Goal: Task Accomplishment & Management: Complete application form

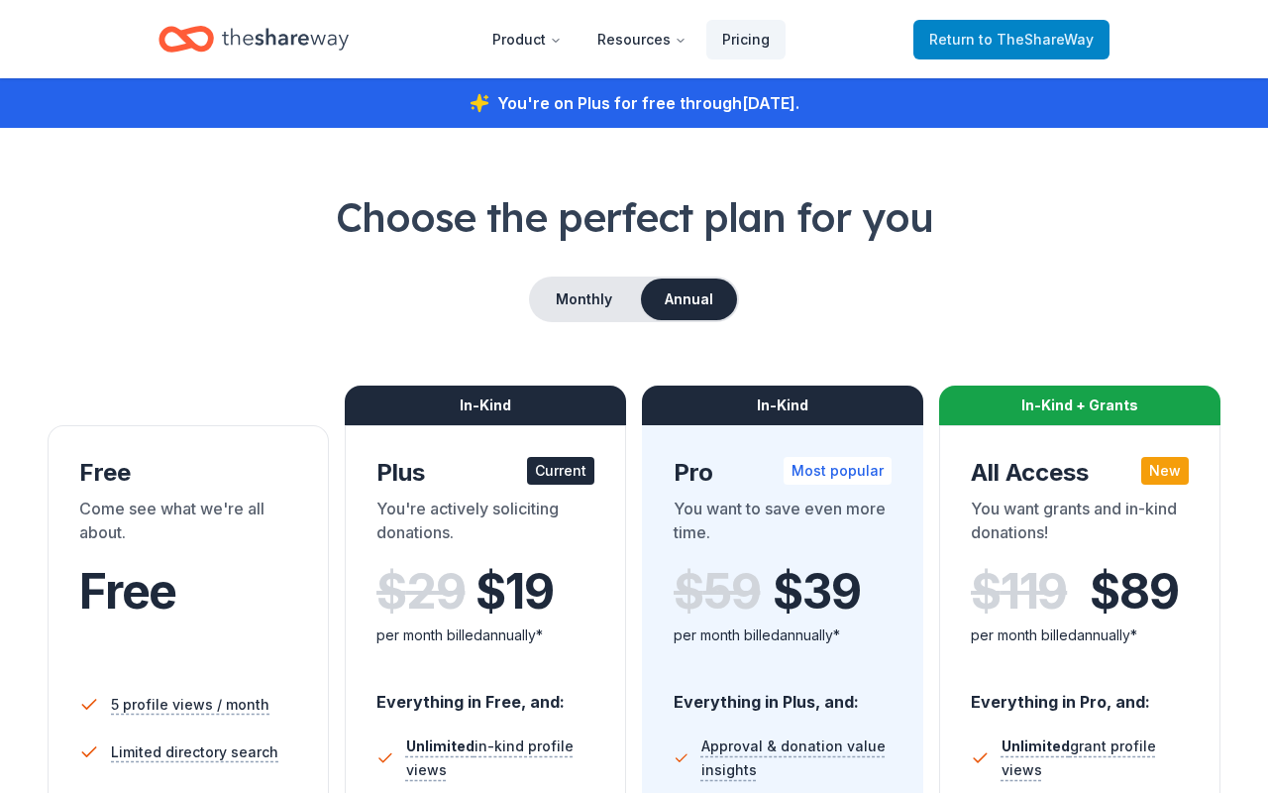
click at [792, 41] on span "to TheShareWay" at bounding box center [1036, 39] width 115 height 17
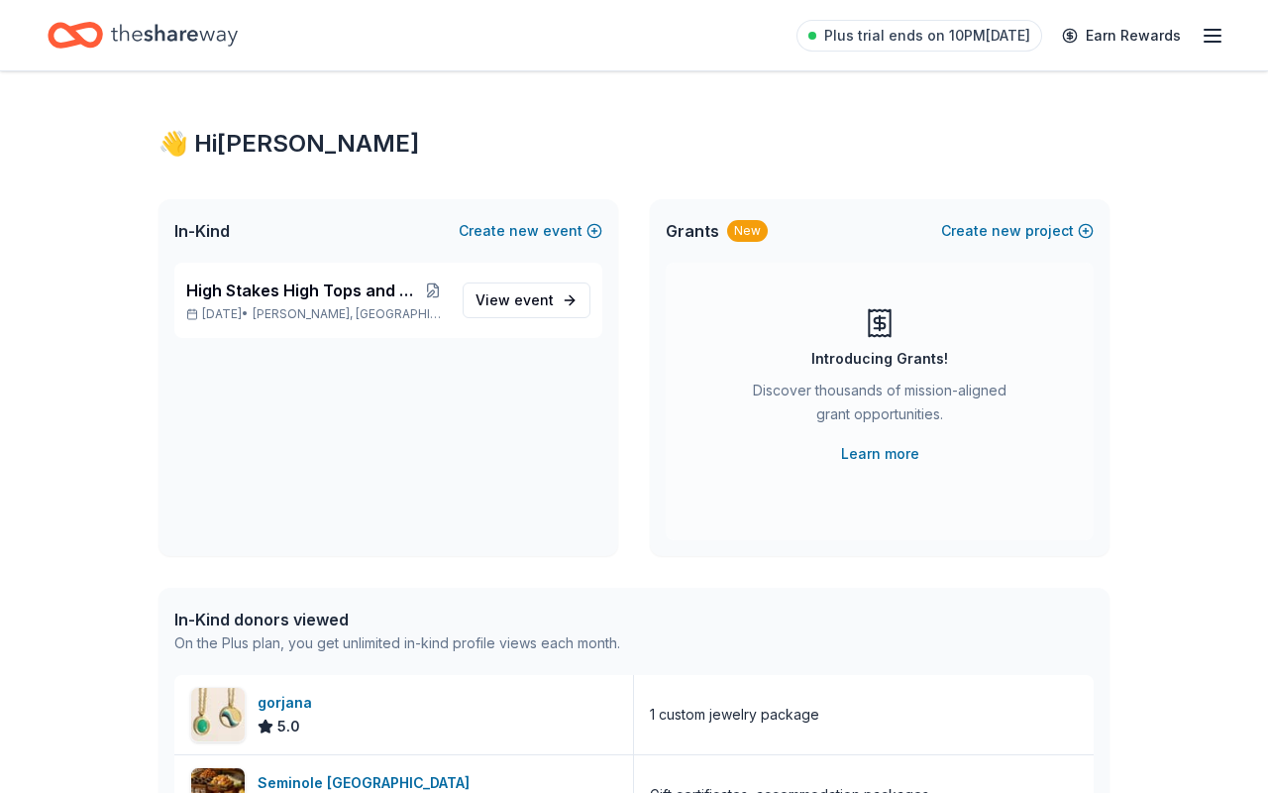
scroll to position [-1, 0]
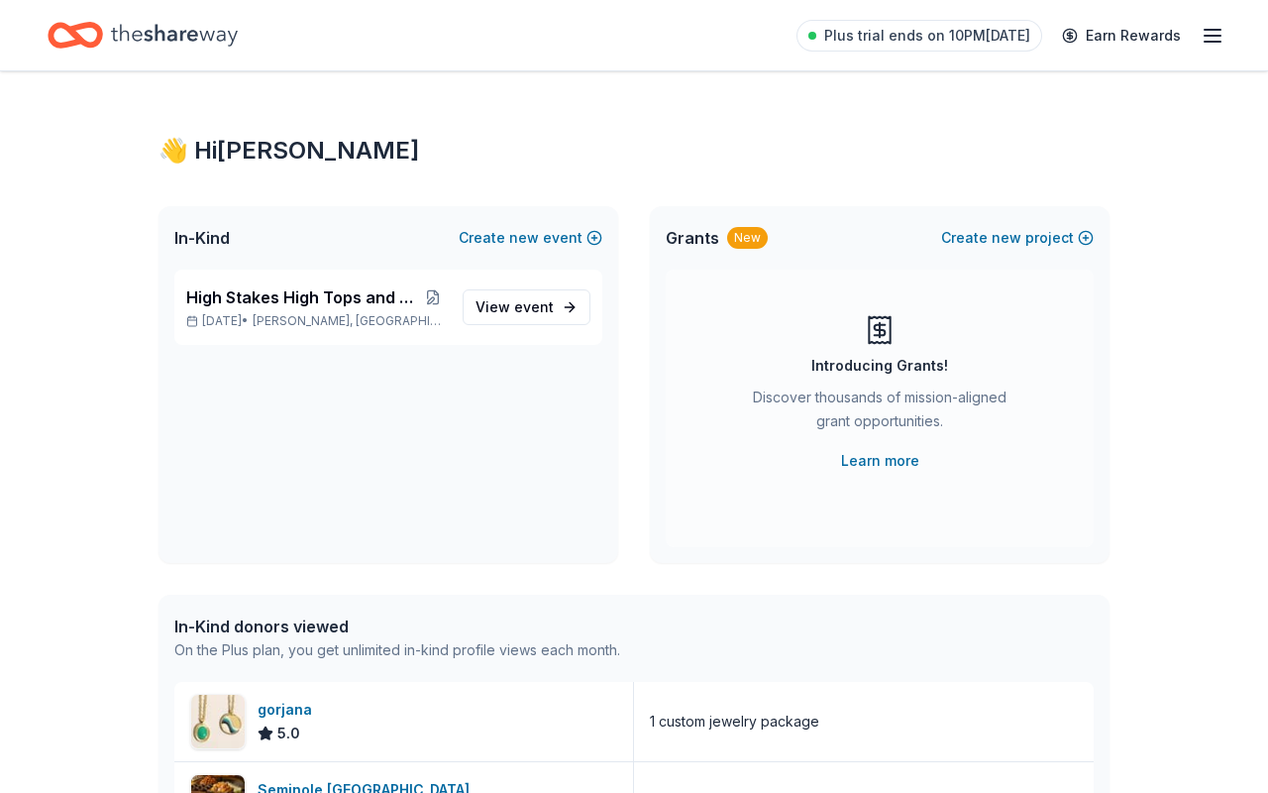
click at [792, 32] on icon "button" at bounding box center [1213, 36] width 24 height 24
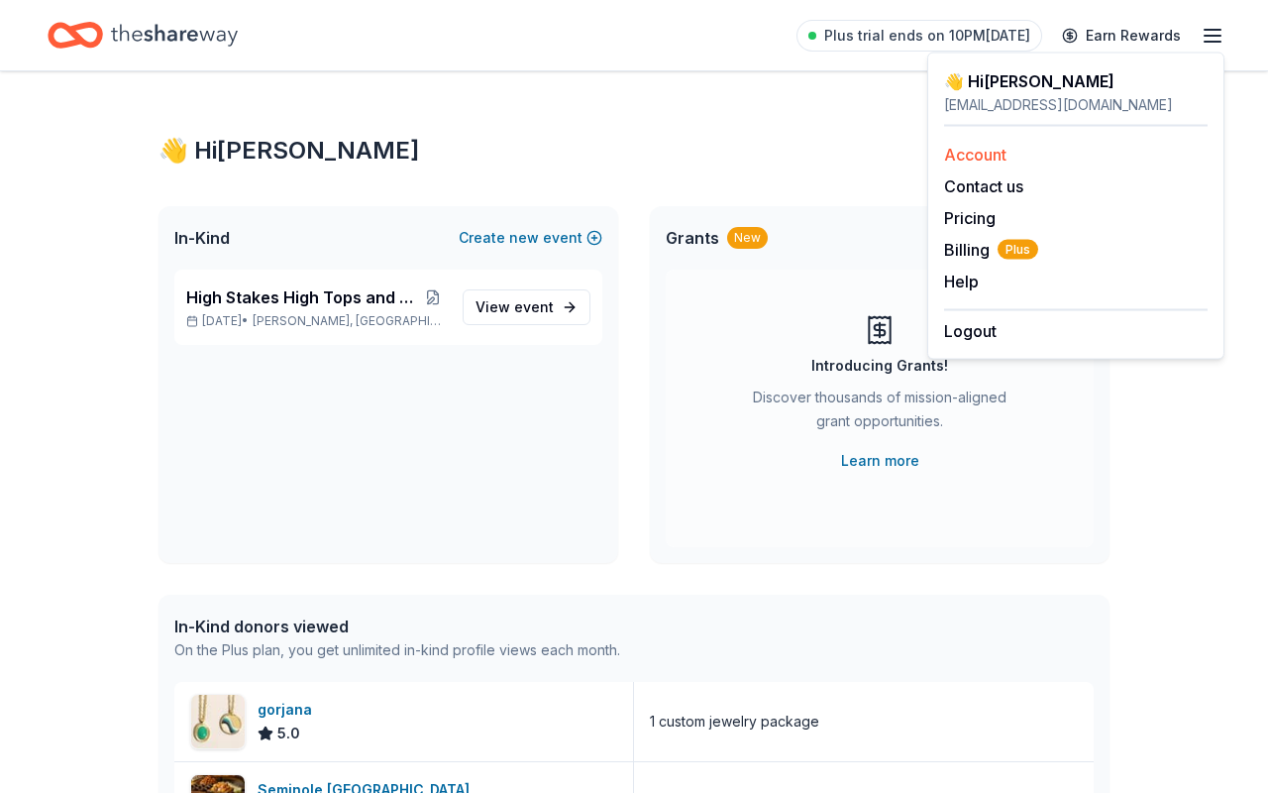
click at [792, 152] on link "Account" at bounding box center [975, 155] width 62 height 20
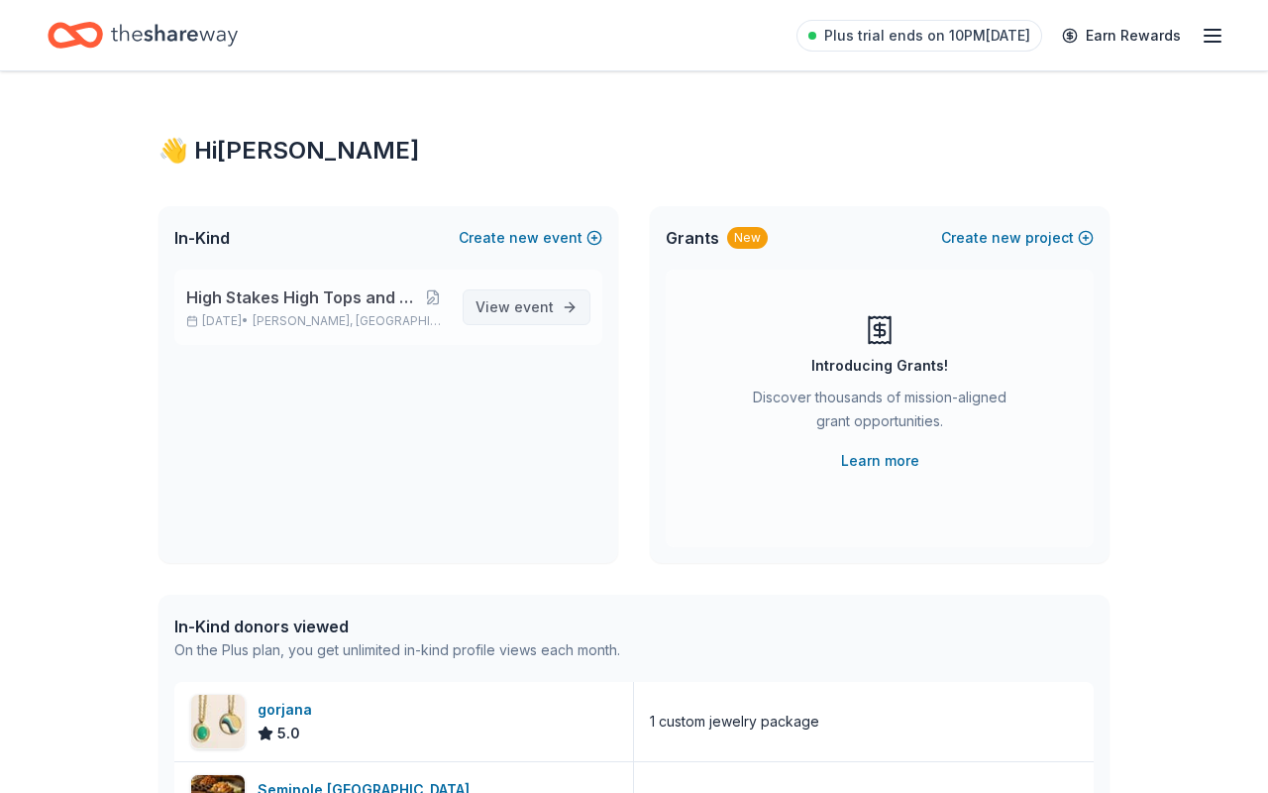
click at [548, 295] on span "View event" at bounding box center [515, 307] width 78 height 24
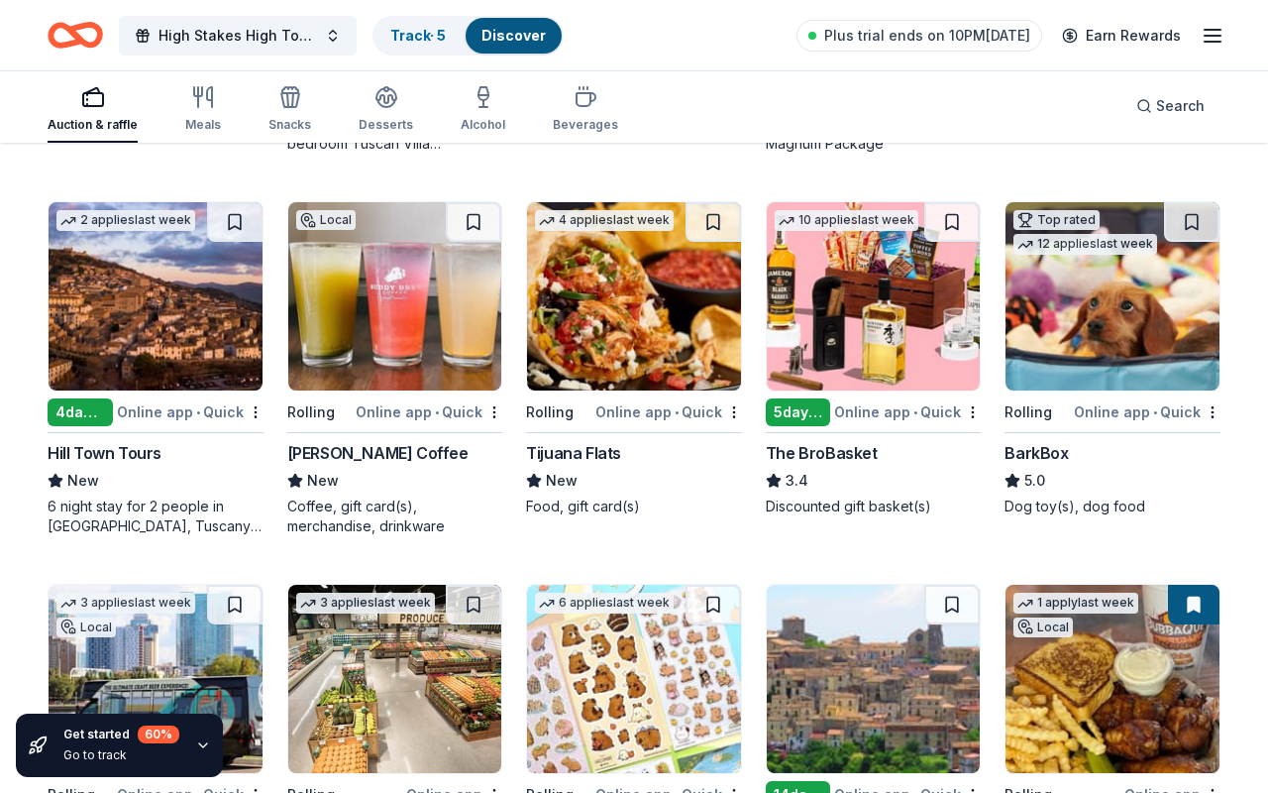
scroll to position [1304, 0]
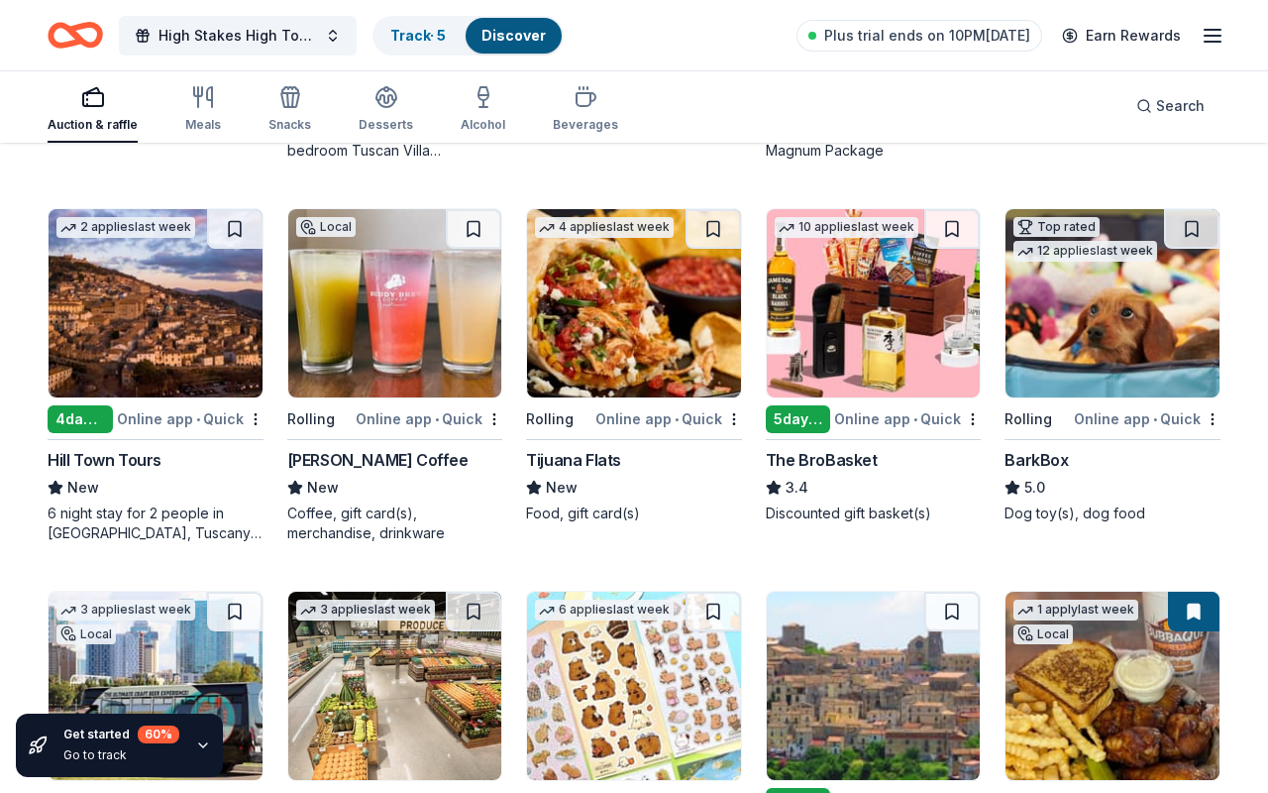
click at [792, 330] on img at bounding box center [874, 303] width 214 height 188
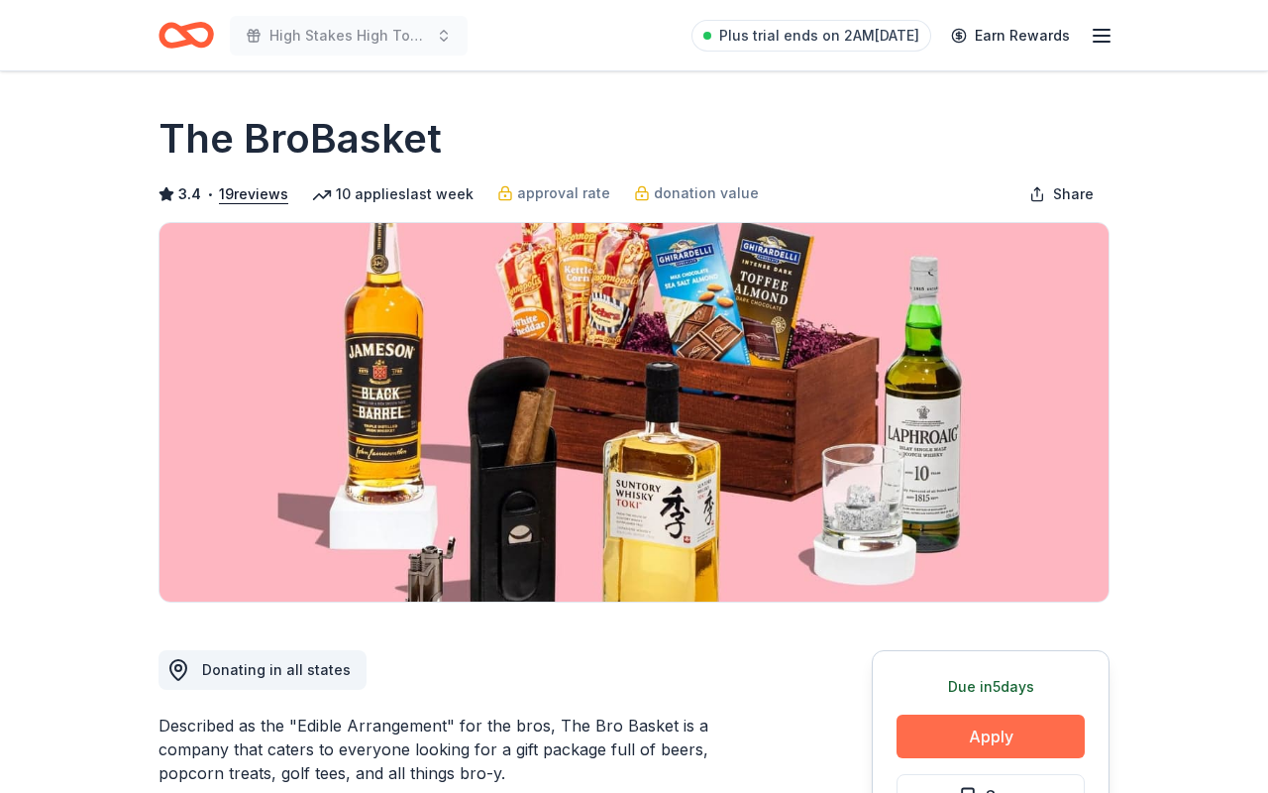
click at [1003, 722] on button "Apply" at bounding box center [991, 736] width 188 height 44
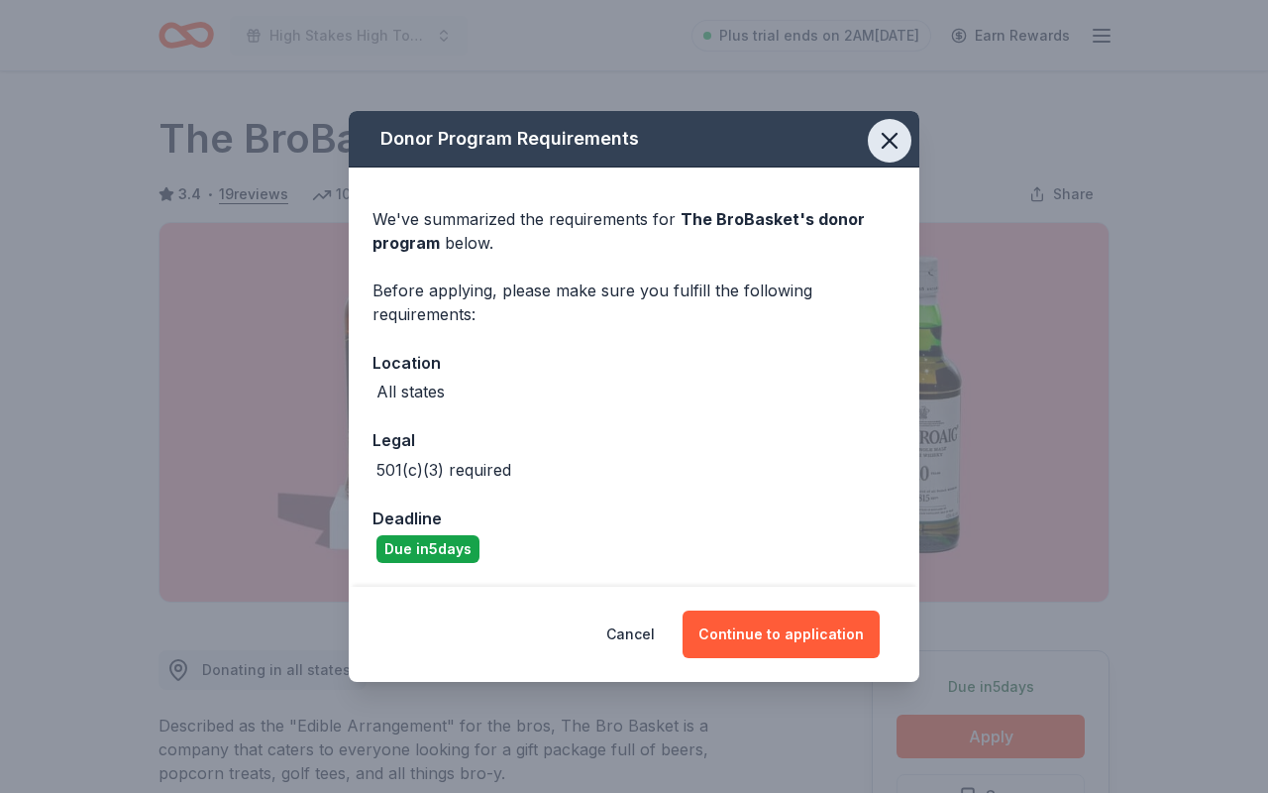
click at [884, 134] on icon "button" at bounding box center [890, 141] width 14 height 14
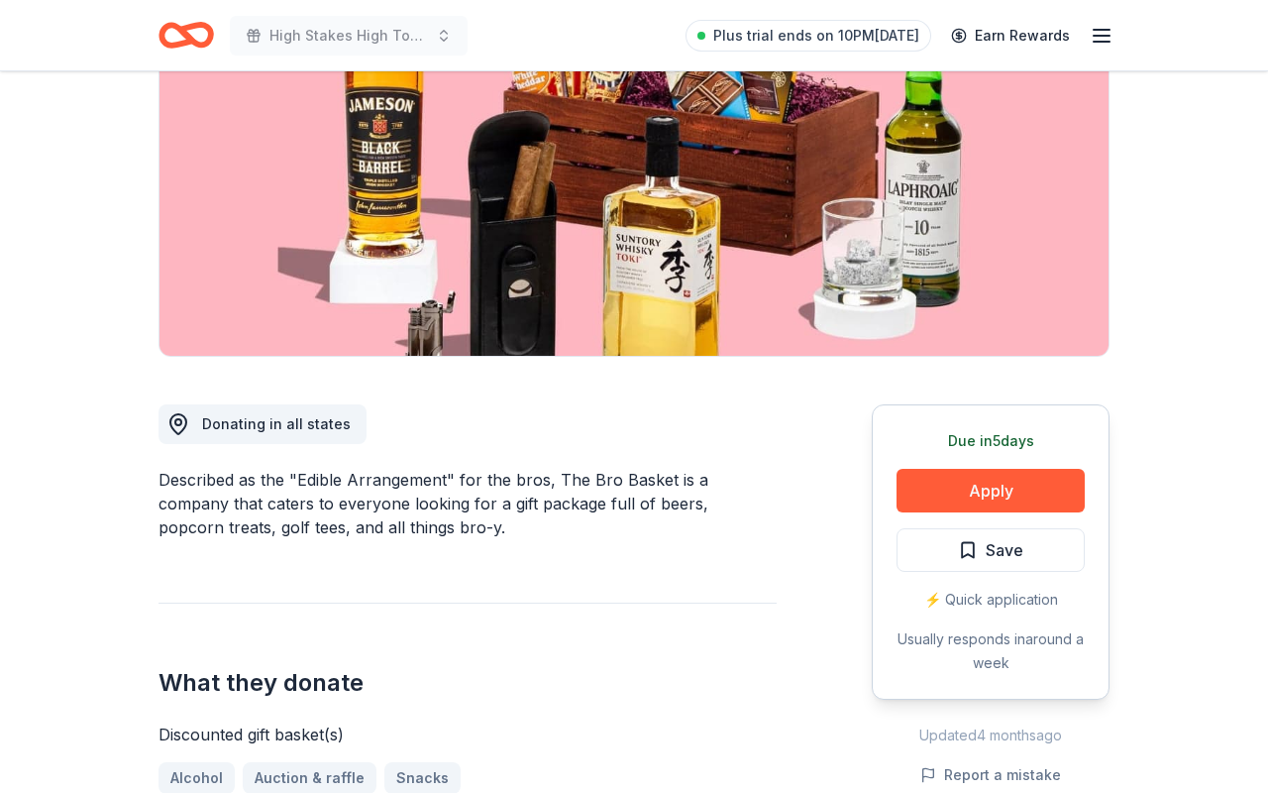
scroll to position [241, 0]
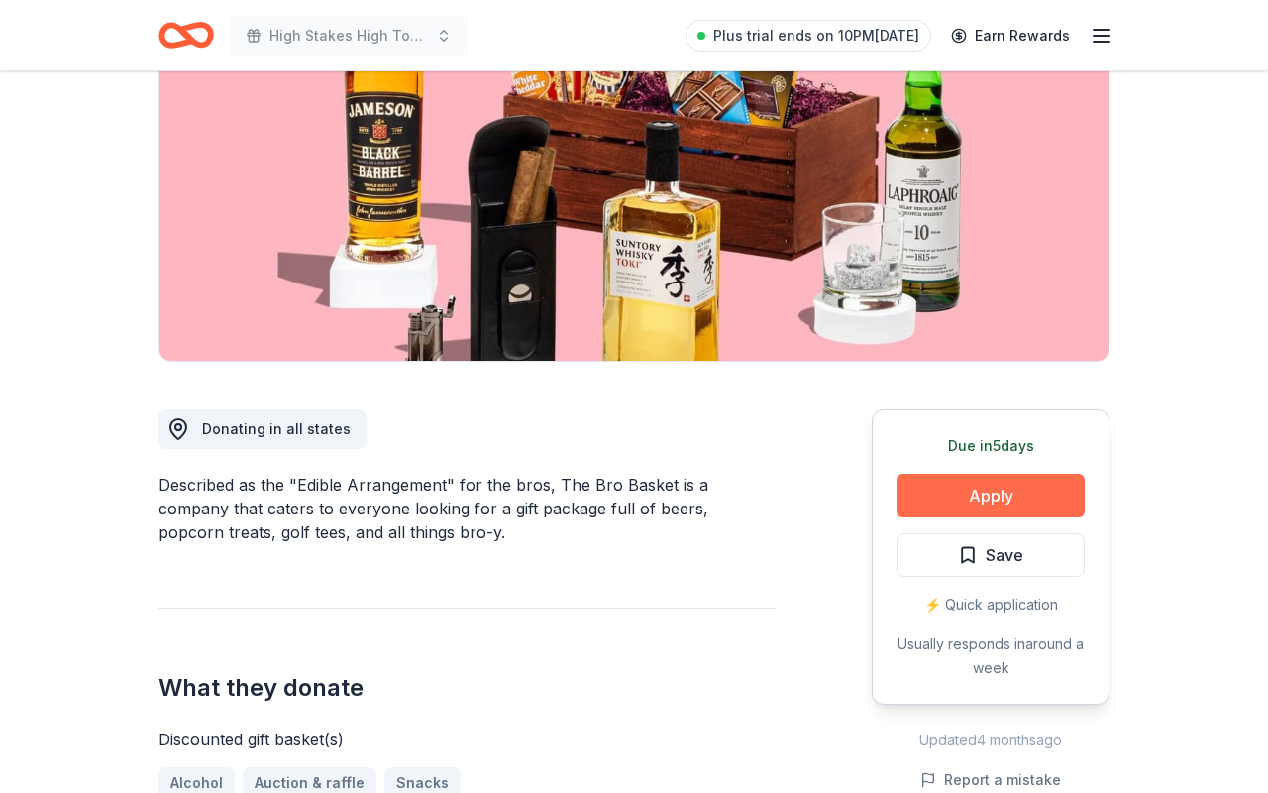
click at [948, 499] on button "Apply" at bounding box center [991, 496] width 188 height 44
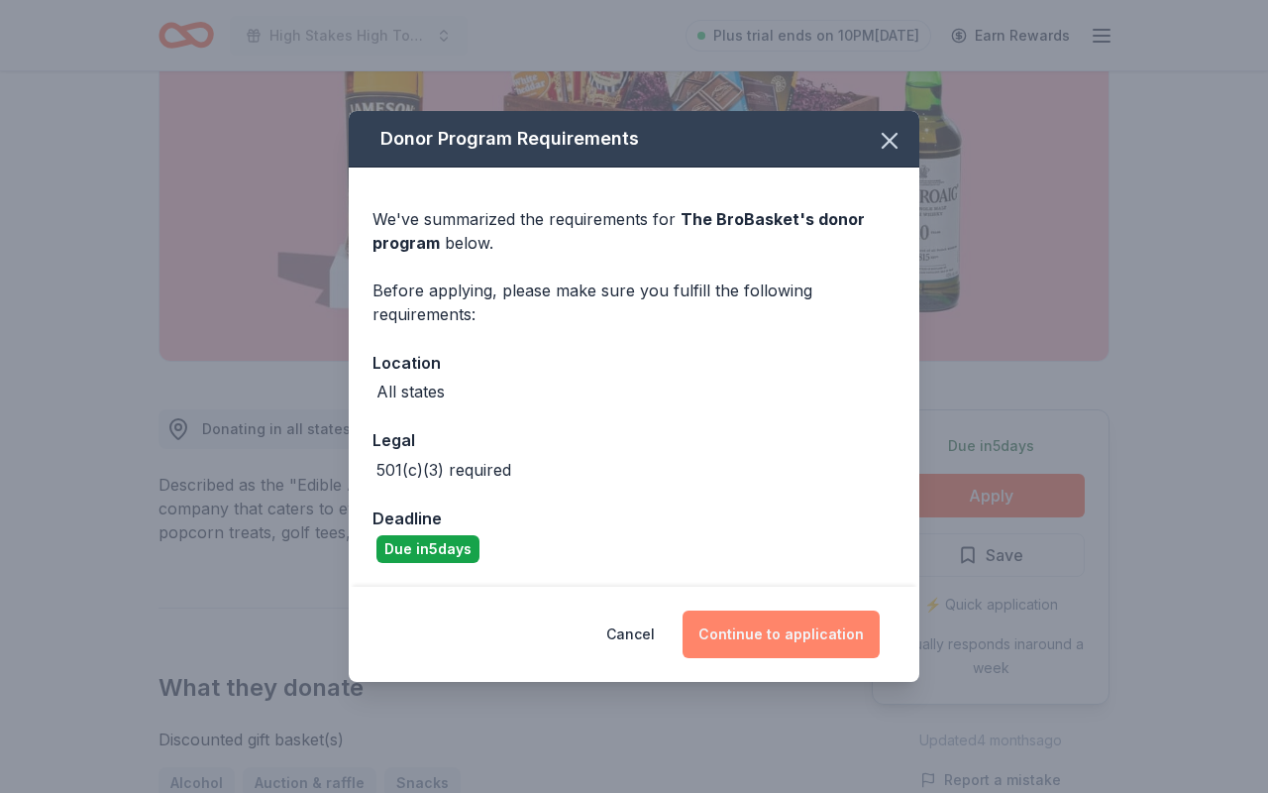
click at [831, 629] on button "Continue to application" at bounding box center [781, 634] width 197 height 48
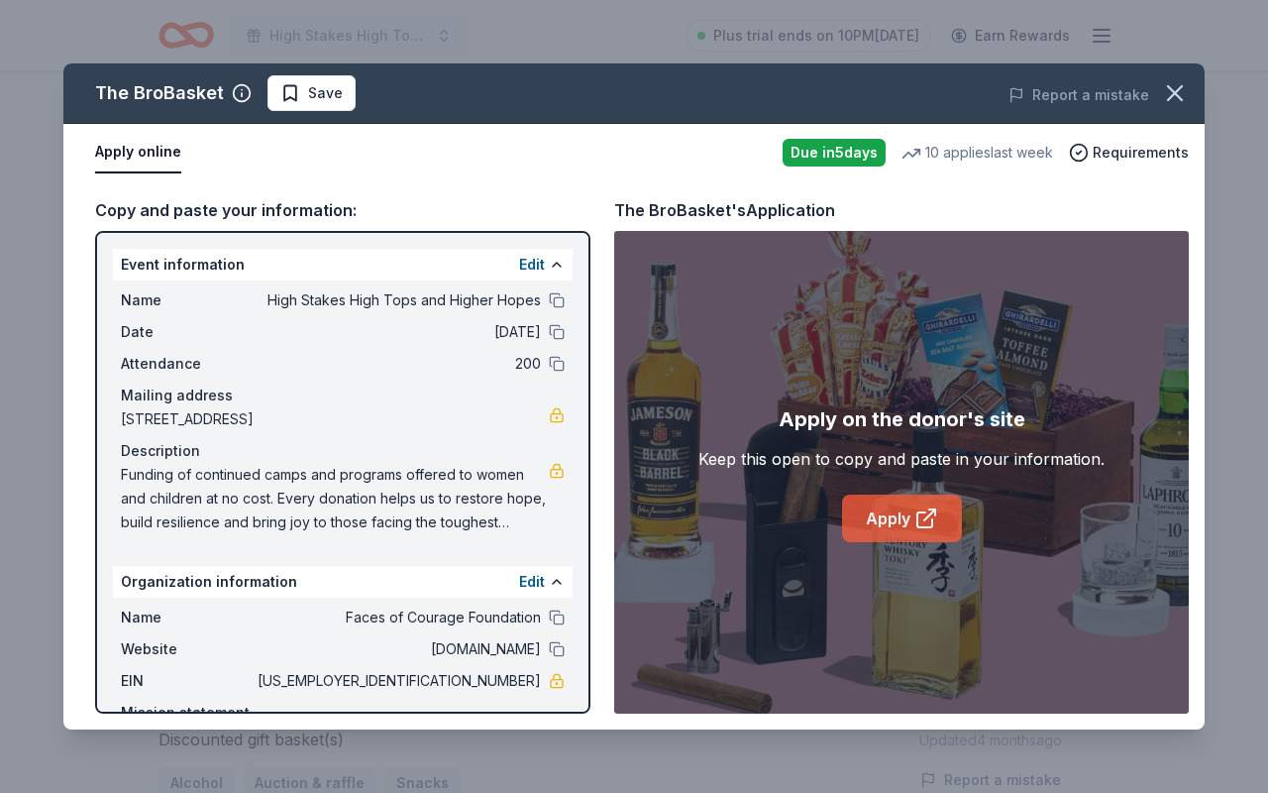
click at [911, 513] on link "Apply" at bounding box center [902, 518] width 120 height 48
